Goal: Check status

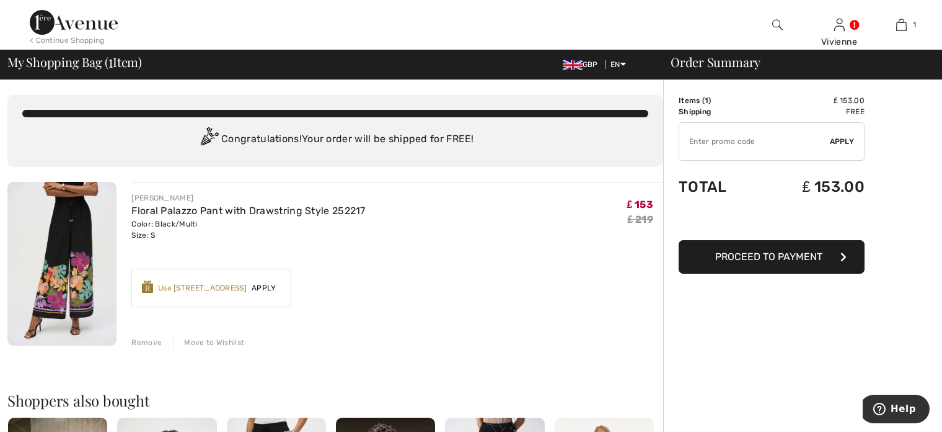
click at [154, 341] on div "Remove" at bounding box center [146, 342] width 30 height 11
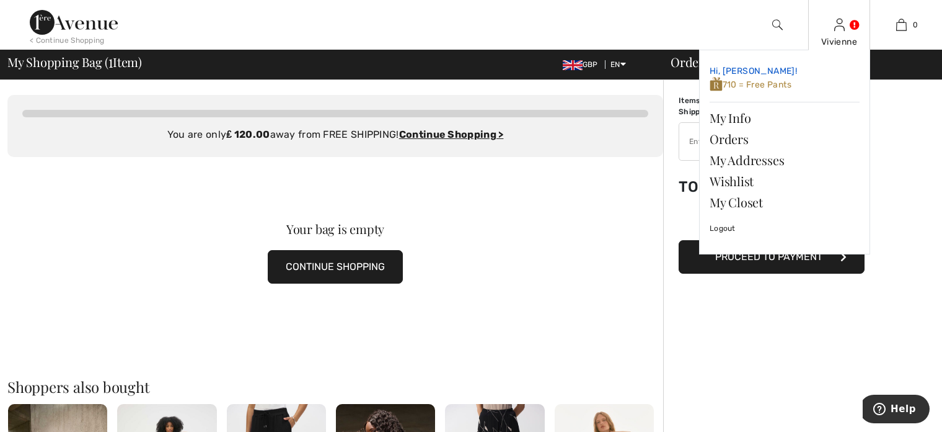
click at [761, 86] on span "710 = Free Pants" at bounding box center [751, 84] width 82 height 11
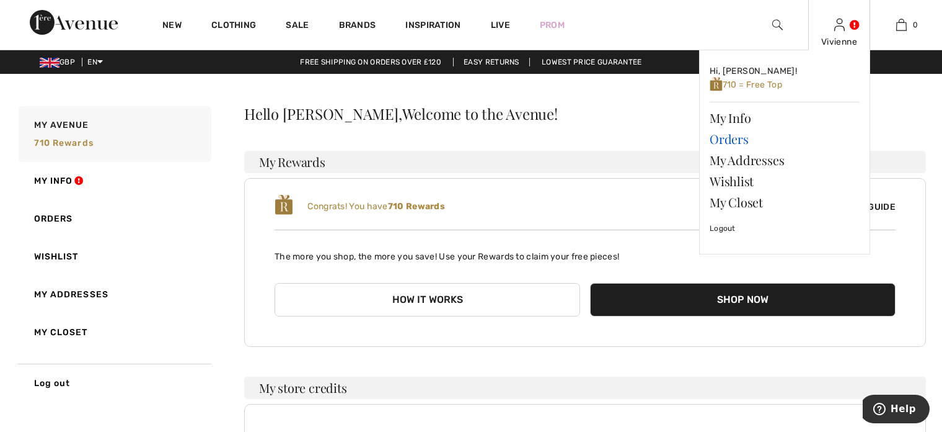
click at [715, 141] on link "Orders" at bounding box center [785, 138] width 150 height 21
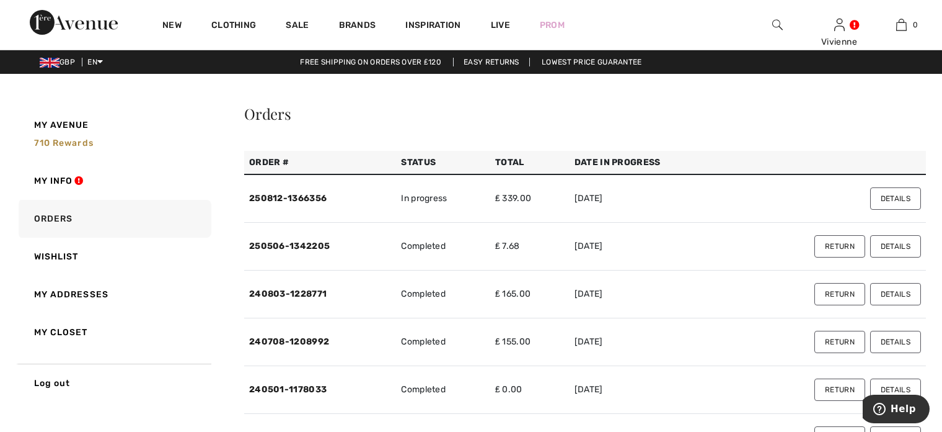
click at [891, 202] on button "Details" at bounding box center [896, 198] width 51 height 22
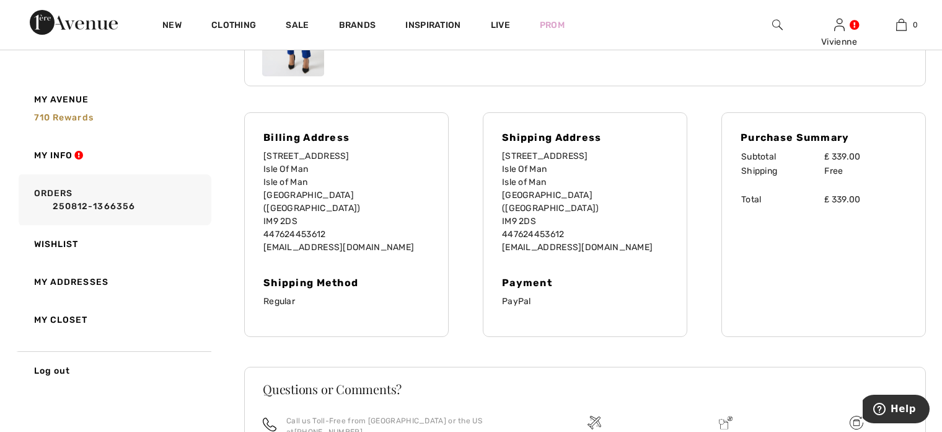
scroll to position [427, 0]
